Goal: Find contact information: Find contact information

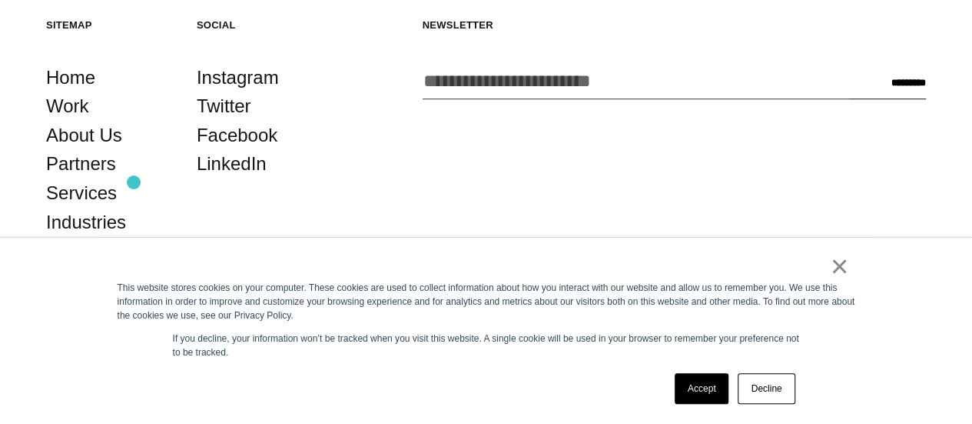
scroll to position [3375, 0]
click at [849, 271] on div "× This website stores cookies on your computer. These cookies are used to colle…" at bounding box center [486, 331] width 769 height 186
click at [835, 266] on link "×" at bounding box center [840, 266] width 18 height 14
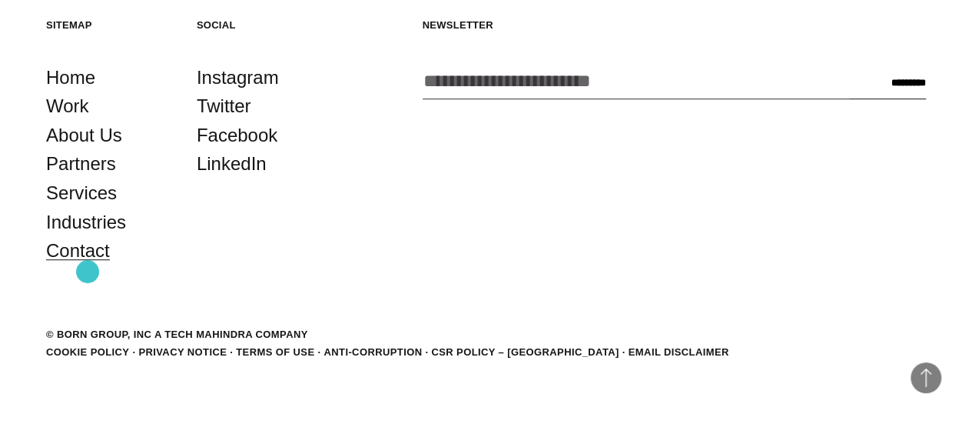
click at [88, 265] on link "Contact" at bounding box center [78, 250] width 64 height 29
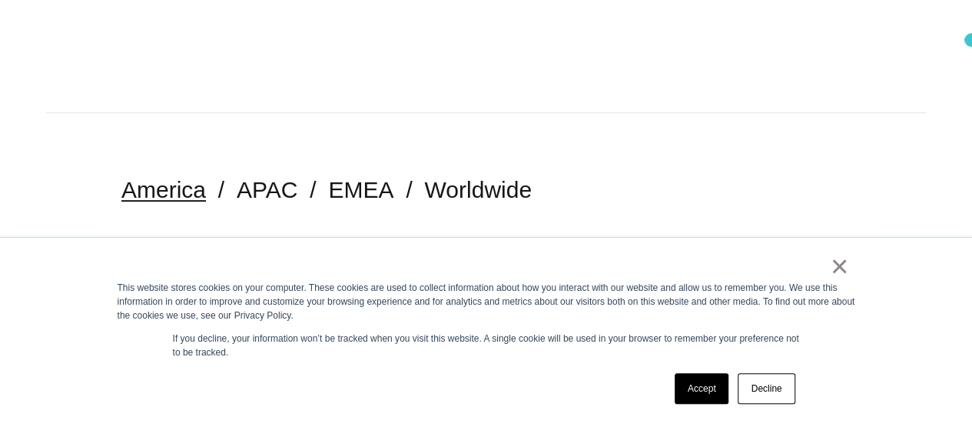
scroll to position [252, 0]
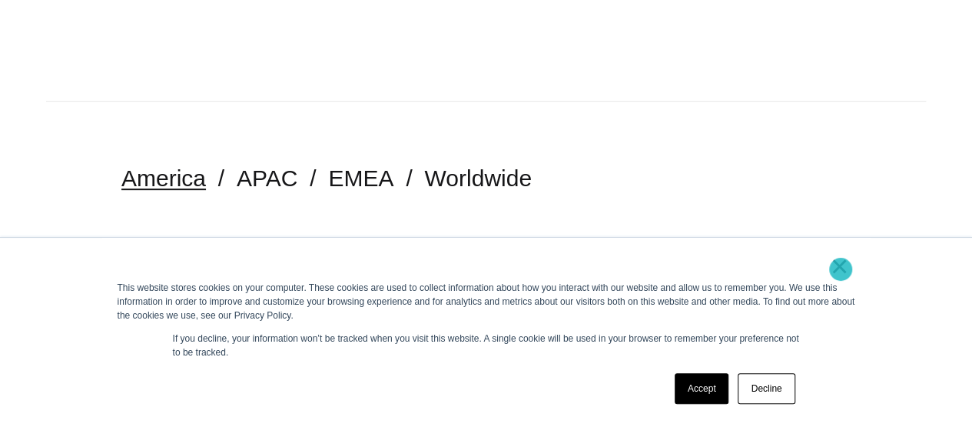
click at [841, 269] on link "×" at bounding box center [840, 266] width 18 height 14
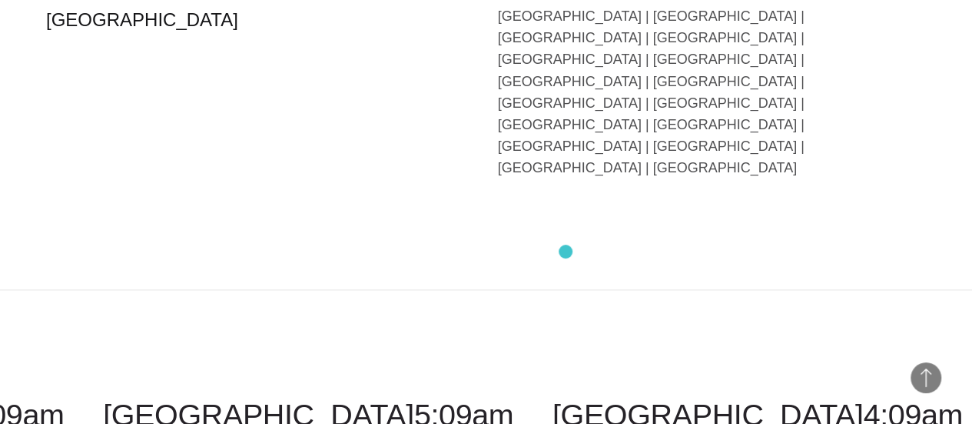
scroll to position [3954, 0]
